Goal: Use online tool/utility: Use online tool/utility

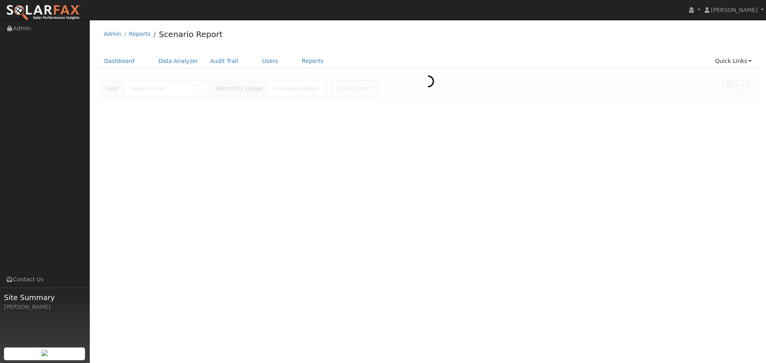
type input "[PERSON_NAME]"
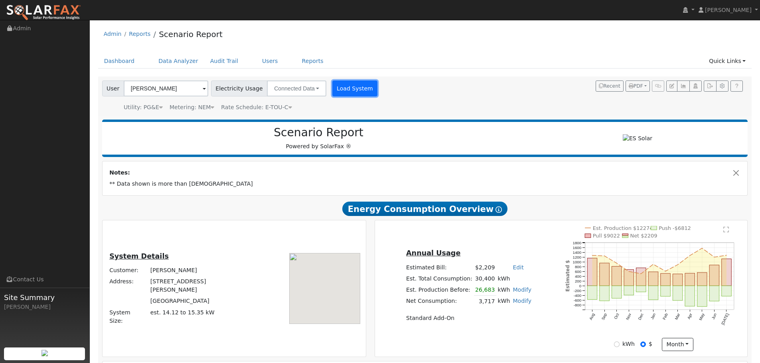
click at [348, 89] on button "Load System" at bounding box center [354, 89] width 45 height 16
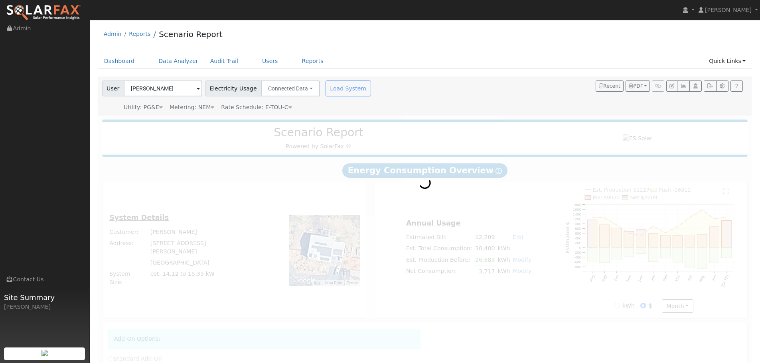
radio input "true"
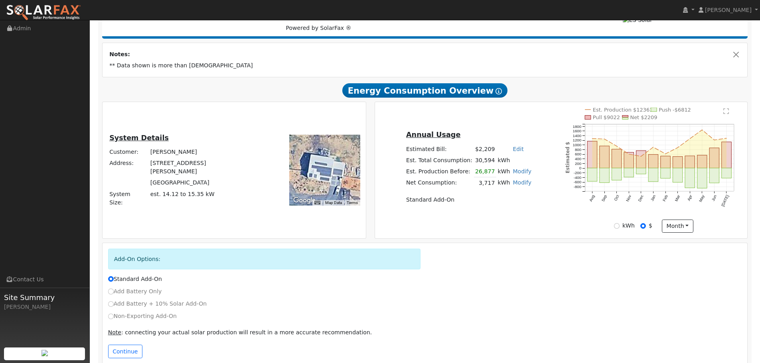
scroll to position [135, 0]
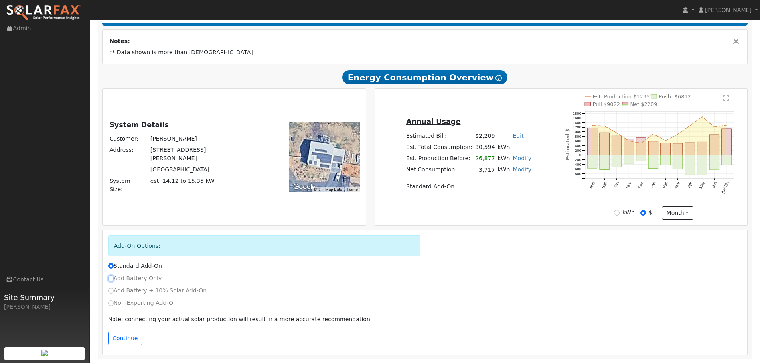
click at [111, 278] on input "Add Battery Only" at bounding box center [111, 279] width 6 height 6
radio input "true"
radio input "false"
click at [125, 336] on button "Continue" at bounding box center [125, 339] width 34 height 14
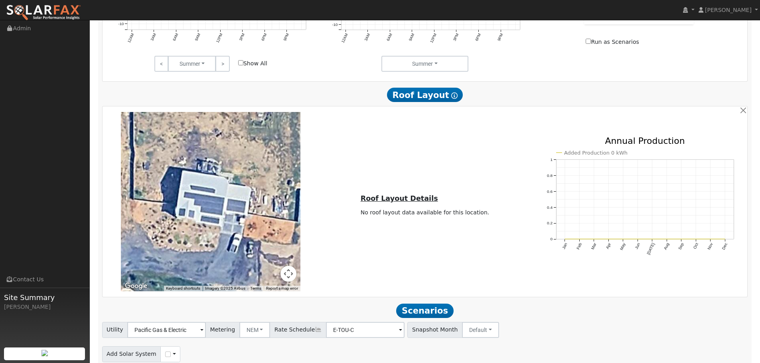
scroll to position [589, 0]
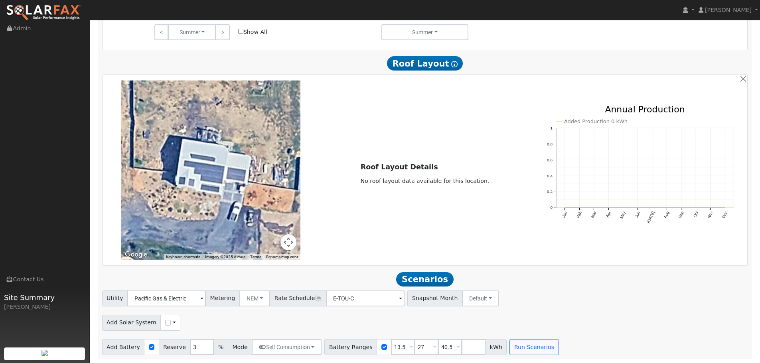
click at [429, 281] on span "Scenarios" at bounding box center [424, 279] width 57 height 14
click at [520, 349] on button "Run Scenarios" at bounding box center [533, 347] width 49 height 16
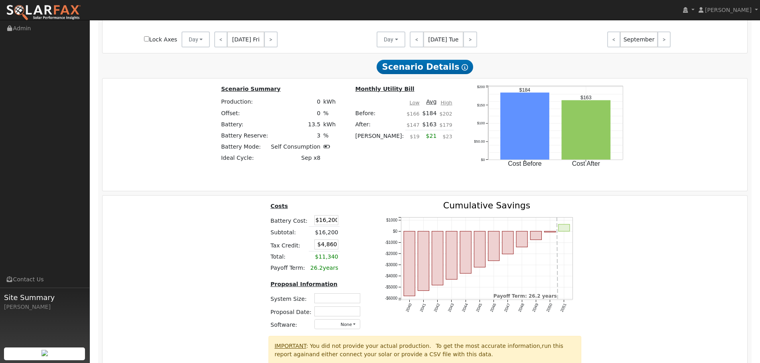
scroll to position [1156, 0]
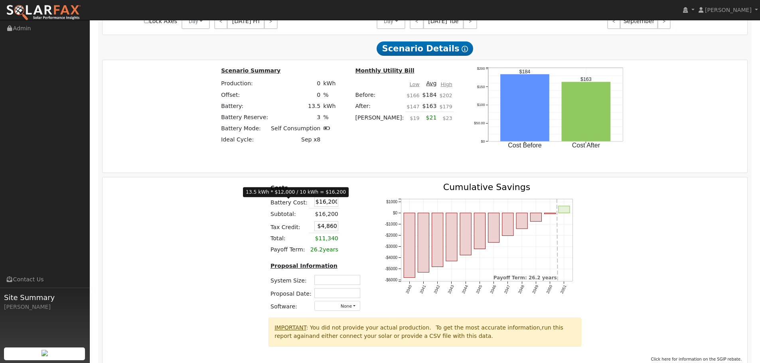
drag, startPoint x: 331, startPoint y: 205, endPoint x: 272, endPoint y: 207, distance: 59.5
click at [272, 207] on tr "Battery Cost: $16,200" at bounding box center [316, 201] width 95 height 13
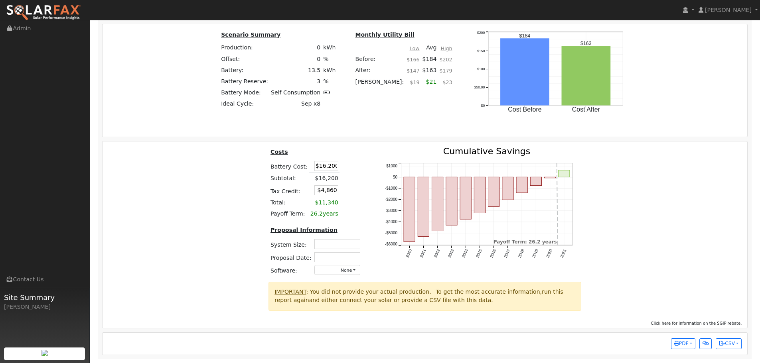
scroll to position [1196, 0]
click at [336, 243] on input "text" at bounding box center [337, 244] width 46 height 10
type input "40.5"
type input "$47,385"
click at [355, 211] on table "Costs Battery Cost: $16,200 Subtotal: $16,200 Tax Credit: $47,385 Total: $11,34…" at bounding box center [316, 183] width 95 height 73
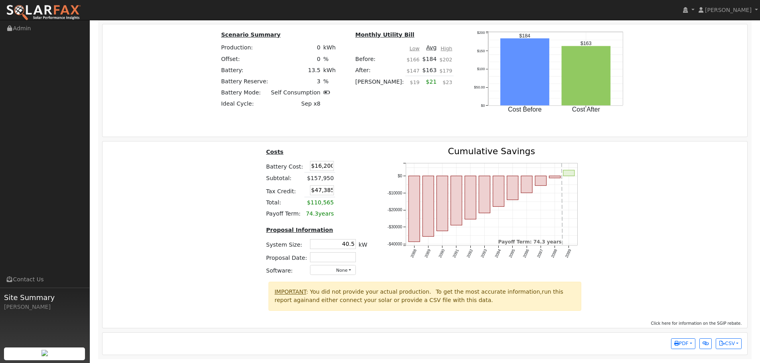
scroll to position [1156, 0]
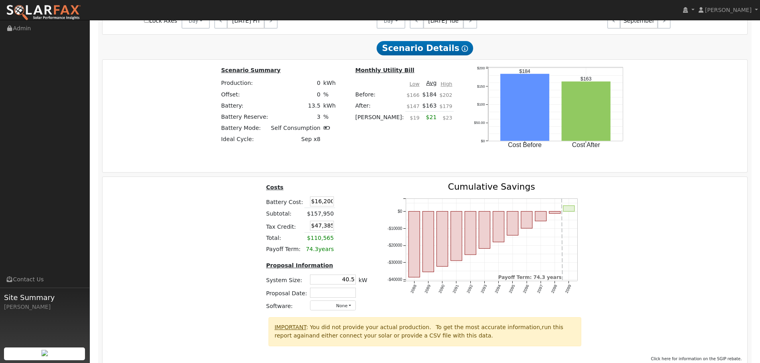
drag, startPoint x: 306, startPoint y: 205, endPoint x: 351, endPoint y: 204, distance: 45.1
click at [351, 204] on table "Costs Battery Cost: $16,200 Subtotal: $157,950 Tax Credit: $47,385 Total: $110,…" at bounding box center [316, 219] width 104 height 73
type input "$43,500"
type input "$55,575"
click at [351, 205] on table "Costs Battery Cost: $43,500 Subtotal: $185,250 Tax Credit: $55,575 Total: $129,…" at bounding box center [316, 219] width 104 height 73
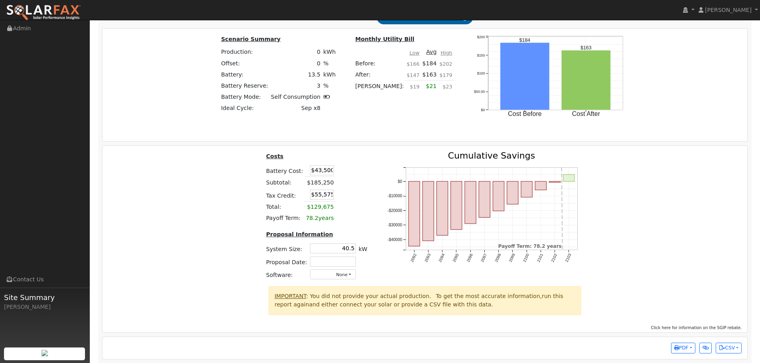
scroll to position [1196, 0]
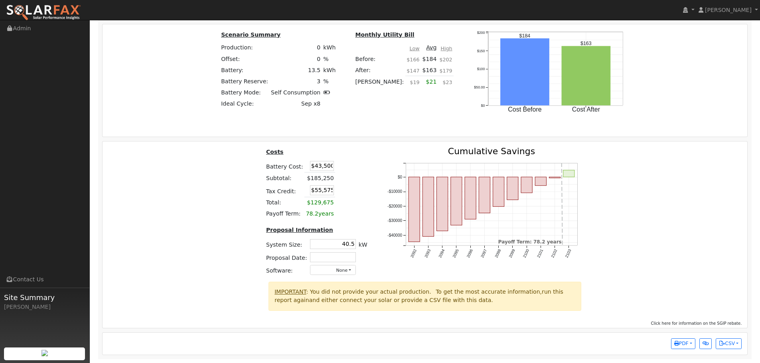
drag, startPoint x: 339, startPoint y: 242, endPoint x: 366, endPoint y: 239, distance: 28.0
click at [366, 239] on div "Costs Battery Cost: $43,500 Subtotal: $185,250 Tax Credit: $55,575 Total: $129,…" at bounding box center [316, 214] width 121 height 135
type input "22.0"
type input "$36,150"
click at [346, 199] on td at bounding box center [343, 203] width 17 height 12
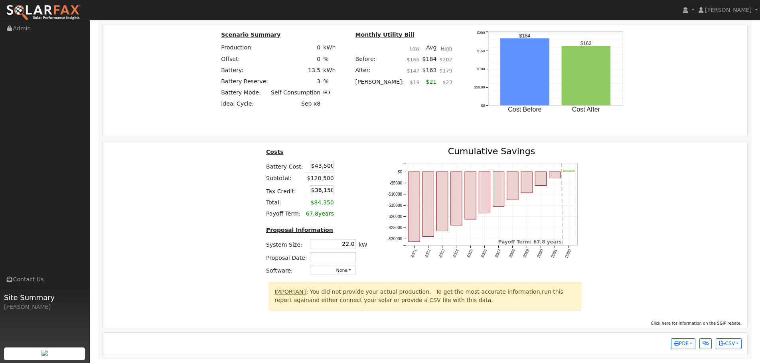
drag, startPoint x: 340, startPoint y: 240, endPoint x: 367, endPoint y: 240, distance: 26.7
click at [367, 240] on div "Costs Battery Cost: $43,500 Subtotal: $120,500 Tax Credit: $36,150 Total: $84,3…" at bounding box center [316, 214] width 121 height 135
type input "$13,050"
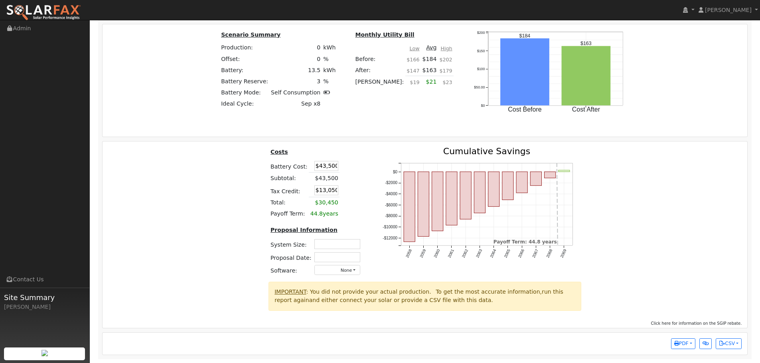
click at [345, 181] on td at bounding box center [345, 179] width 12 height 12
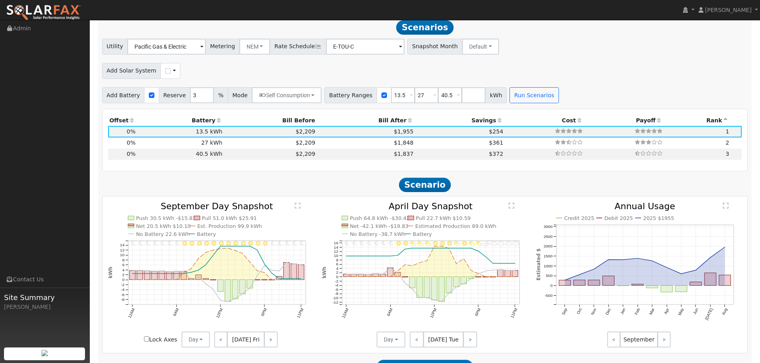
scroll to position [758, 0]
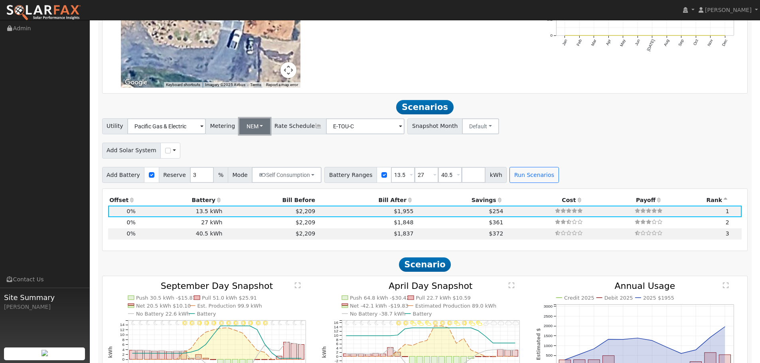
click at [247, 133] on button "NEM" at bounding box center [254, 126] width 31 height 16
click at [561, 124] on div "Utility Pacific Gas & Electric Metering NEM NEM NBT Rate Schedule E-TOU-C - Non…" at bounding box center [424, 125] width 648 height 19
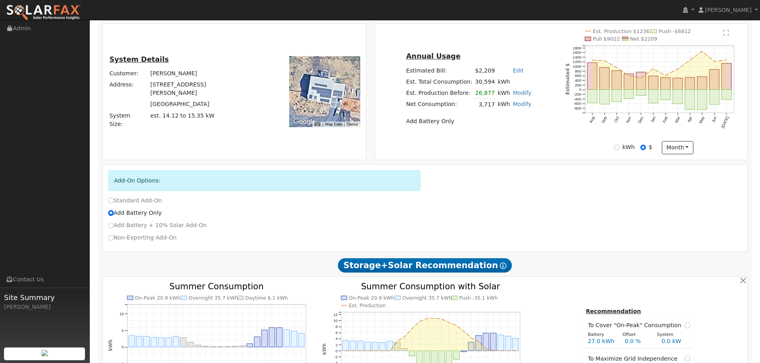
scroll to position [199, 0]
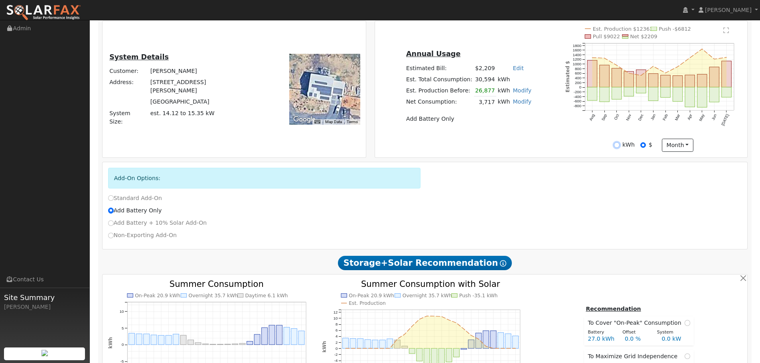
click at [618, 148] on input "kWh" at bounding box center [617, 145] width 6 height 6
radio input "true"
click at [617, 148] on input "kWh" at bounding box center [617, 145] width 6 height 6
click at [642, 148] on input "$" at bounding box center [643, 145] width 6 height 6
radio input "true"
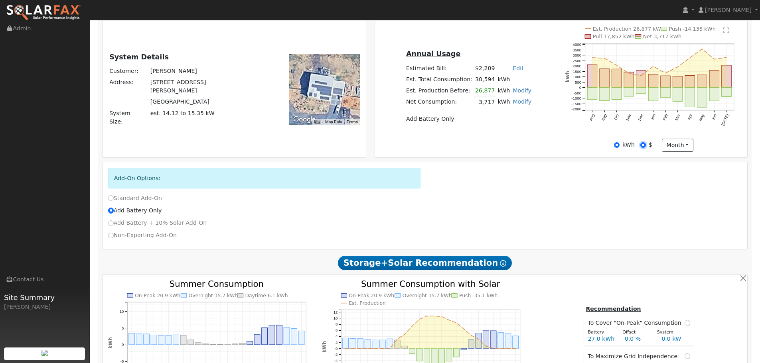
radio input "false"
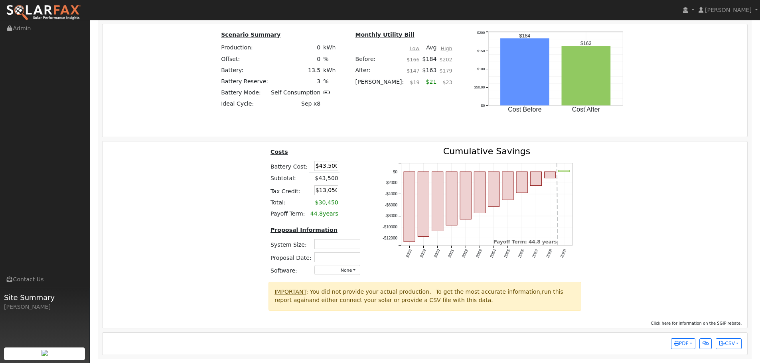
scroll to position [1196, 0]
click at [681, 346] on span "PDF" at bounding box center [681, 344] width 14 height 6
click at [666, 276] on link "Download PDF" at bounding box center [661, 275] width 65 height 11
